Goal: Transaction & Acquisition: Purchase product/service

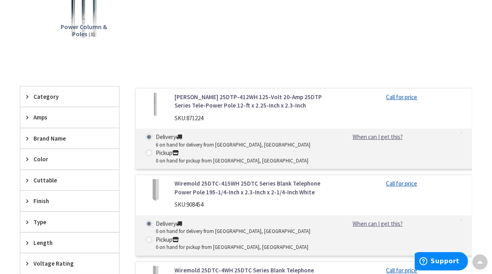
scroll to position [166, 0]
click at [156, 105] on img at bounding box center [155, 107] width 27 height 27
click at [188, 100] on link "[PERSON_NAME] 25DTP-412WH 125-Volt 20-Amp 25DTP Series Tele-Power Pole 12-ft x …" at bounding box center [249, 102] width 151 height 17
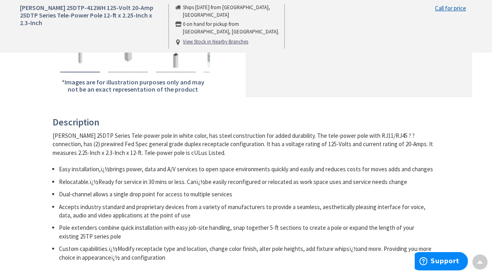
scroll to position [255, 0]
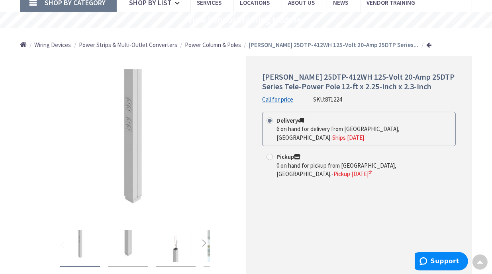
scroll to position [0, 0]
